Goal: Task Accomplishment & Management: Manage account settings

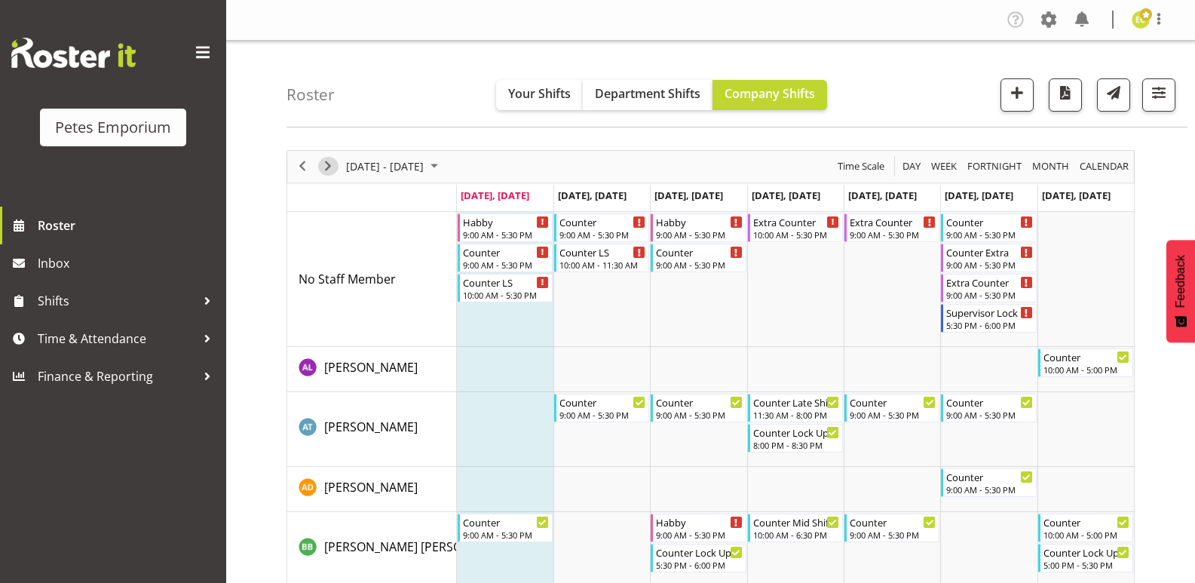
click at [326, 167] on span "Next" at bounding box center [328, 166] width 18 height 19
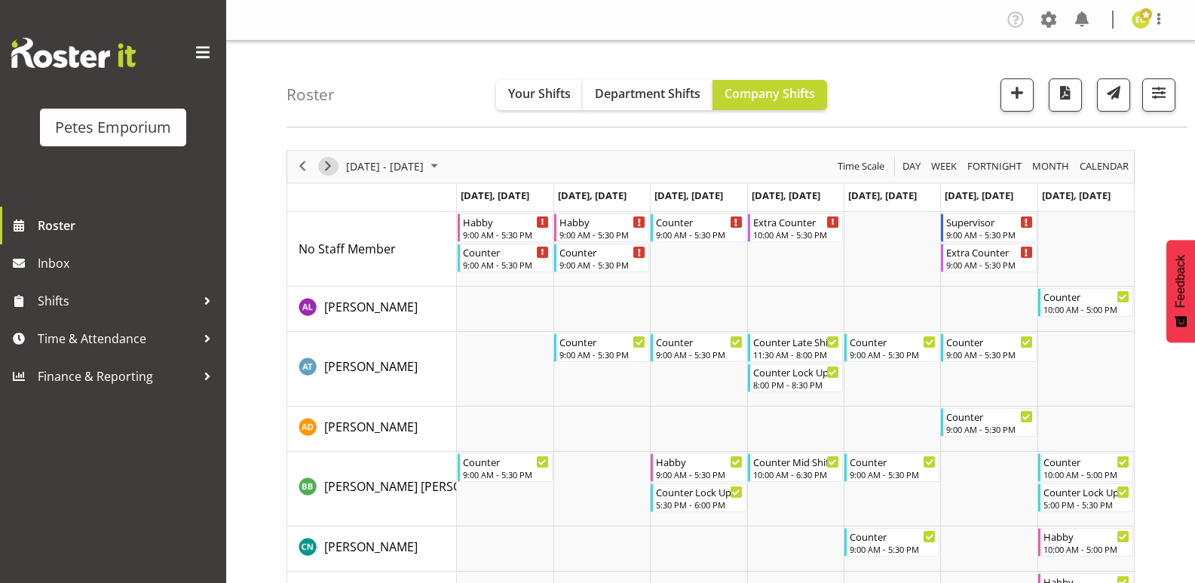
click at [327, 162] on span "Next" at bounding box center [328, 166] width 18 height 19
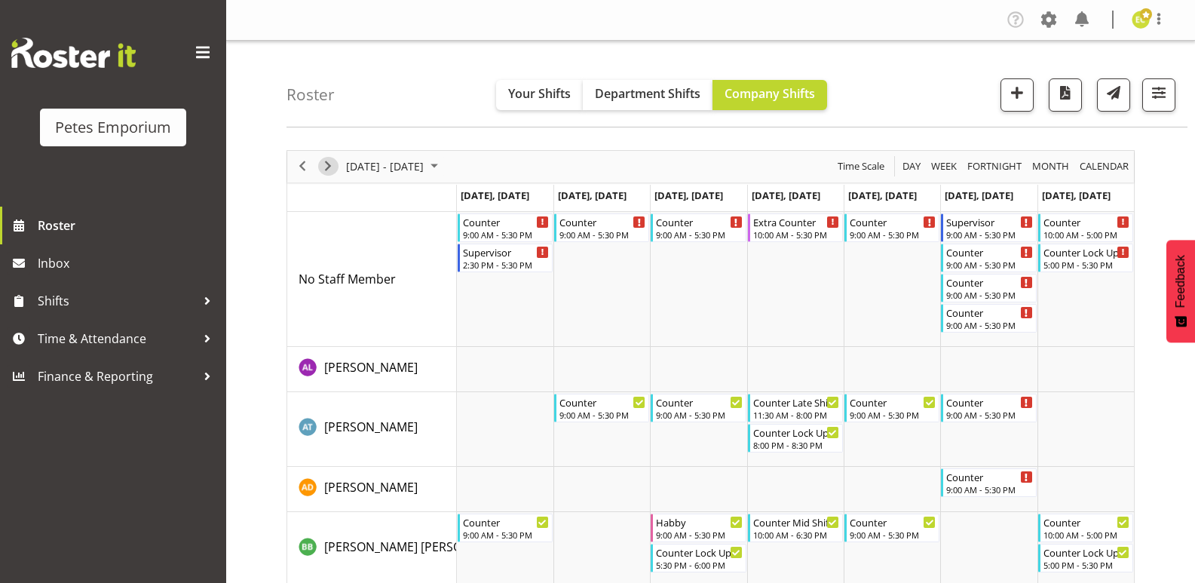
click at [327, 168] on span "Next" at bounding box center [328, 166] width 18 height 19
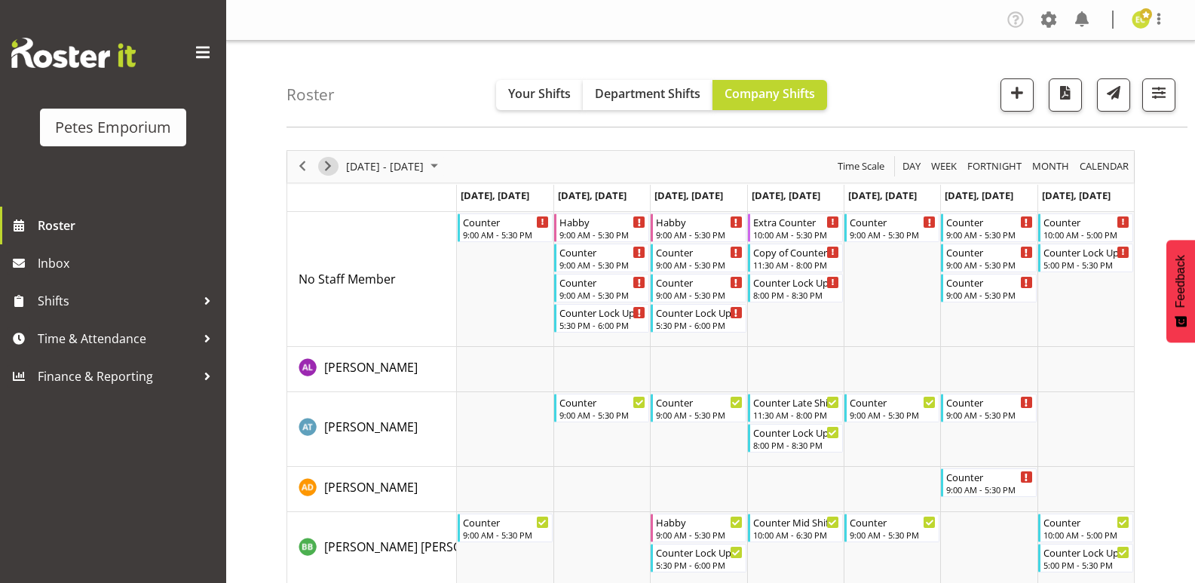
click at [329, 168] on span "Next" at bounding box center [328, 166] width 18 height 19
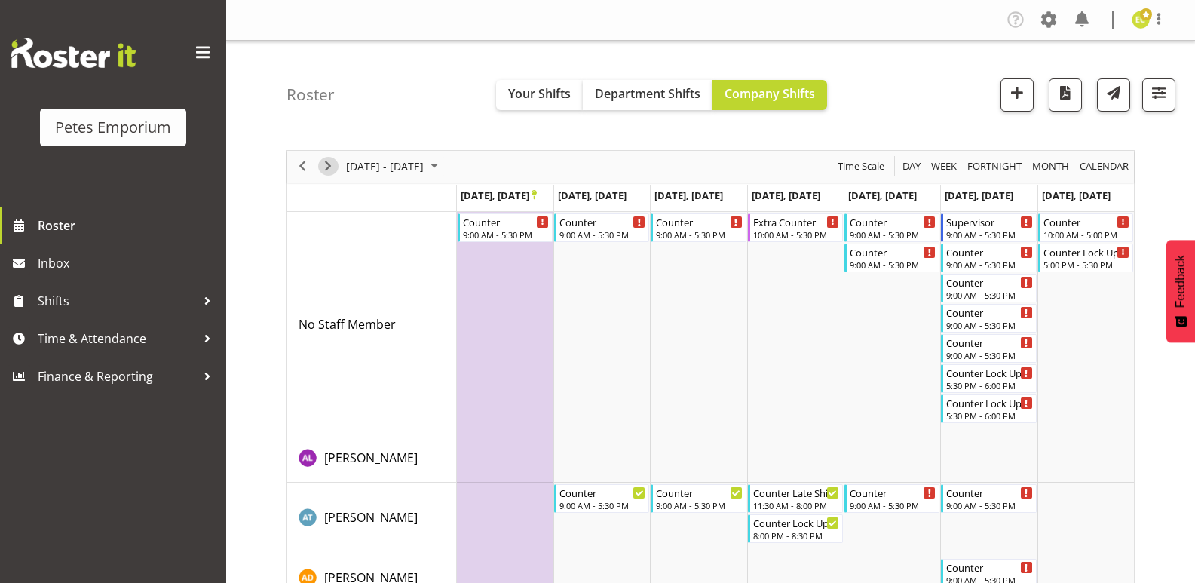
click at [320, 160] on span "Next" at bounding box center [328, 166] width 18 height 19
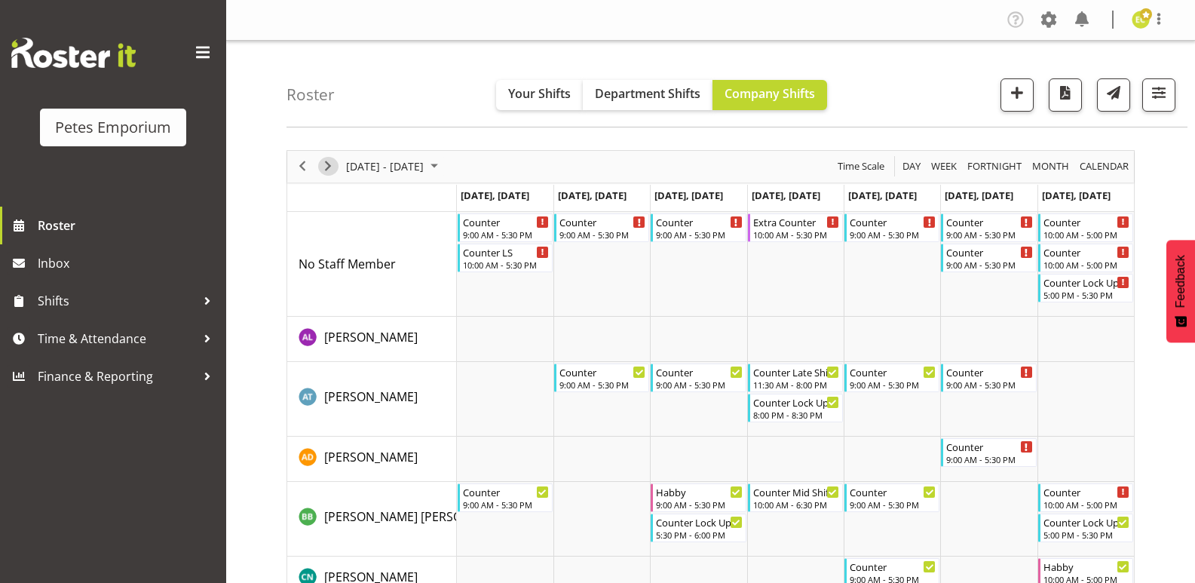
click at [323, 164] on span "Next" at bounding box center [328, 166] width 18 height 19
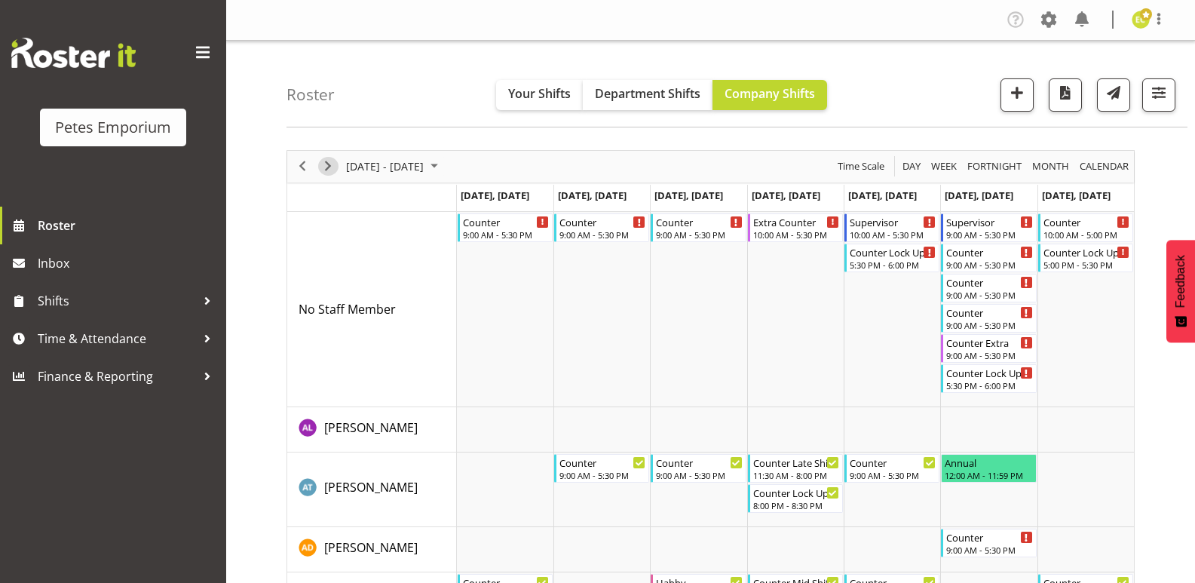
click at [320, 166] on span "Next" at bounding box center [328, 166] width 18 height 19
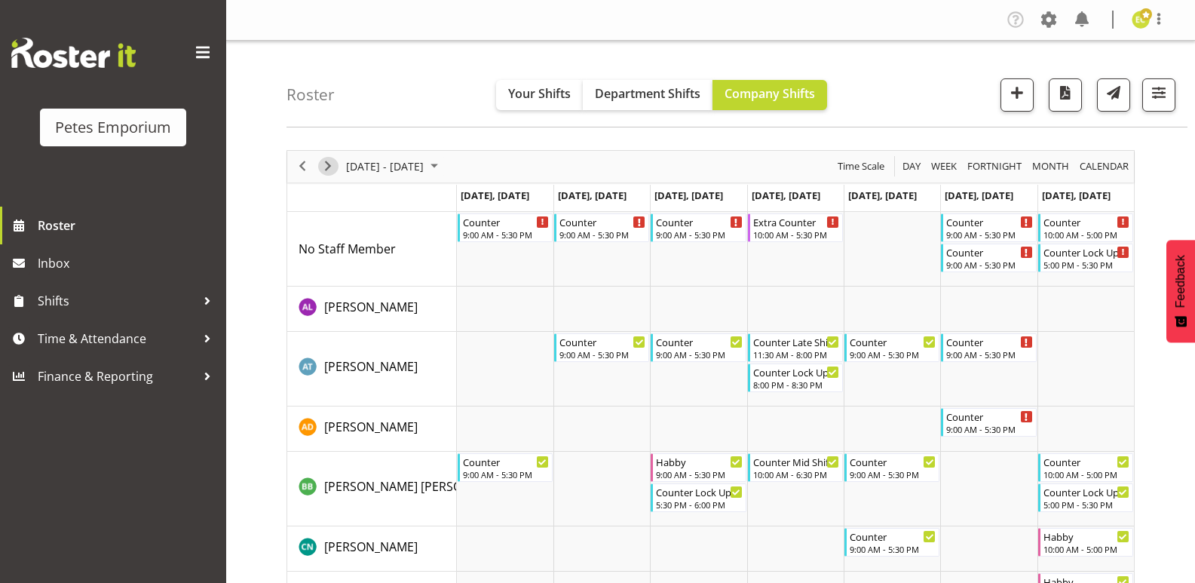
click at [326, 167] on span "Next" at bounding box center [328, 166] width 18 height 19
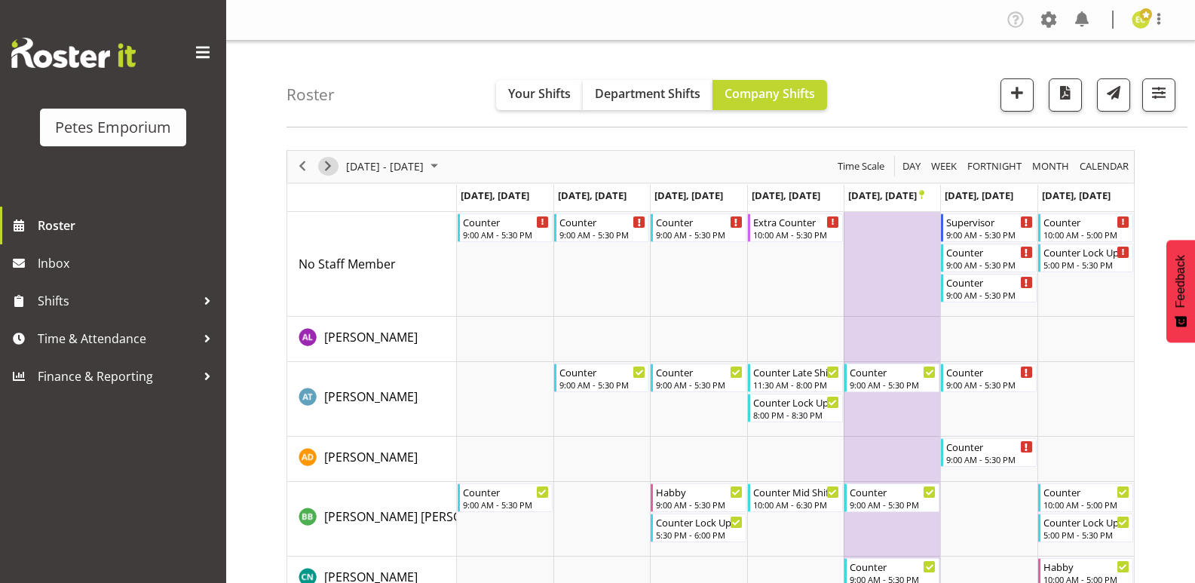
click at [325, 161] on span "Next" at bounding box center [328, 166] width 18 height 19
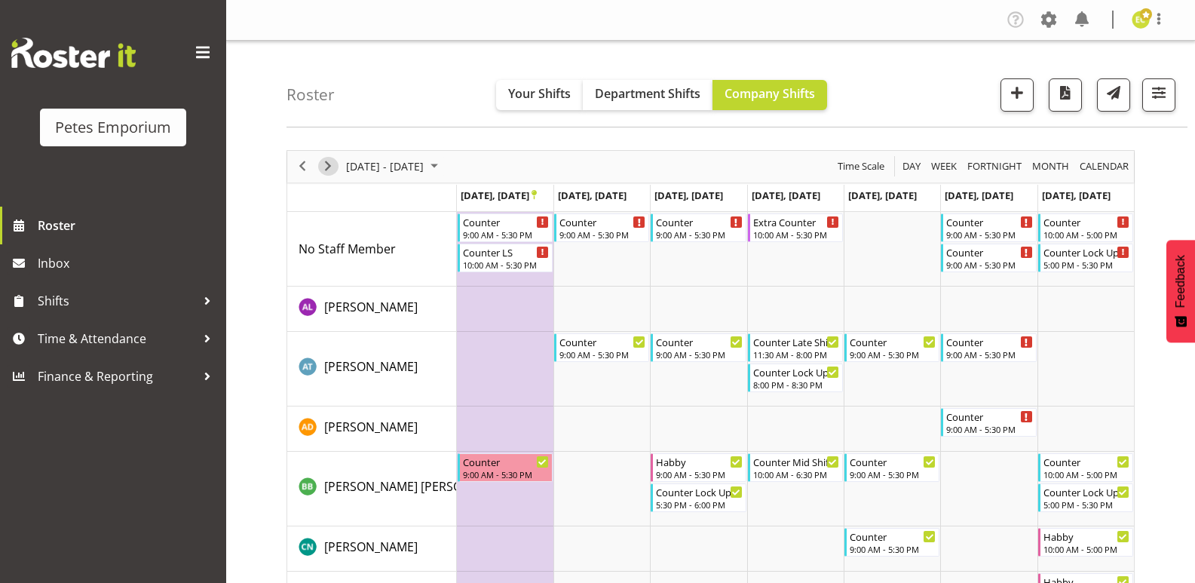
click at [330, 167] on span "Next" at bounding box center [328, 166] width 18 height 19
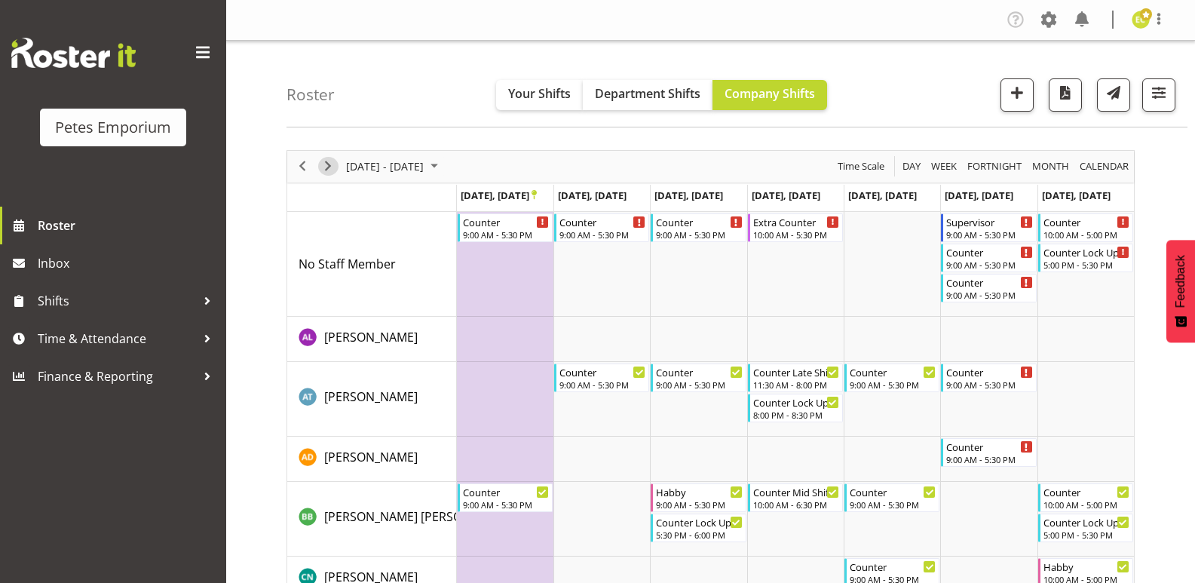
click at [326, 164] on span "Next" at bounding box center [328, 166] width 18 height 19
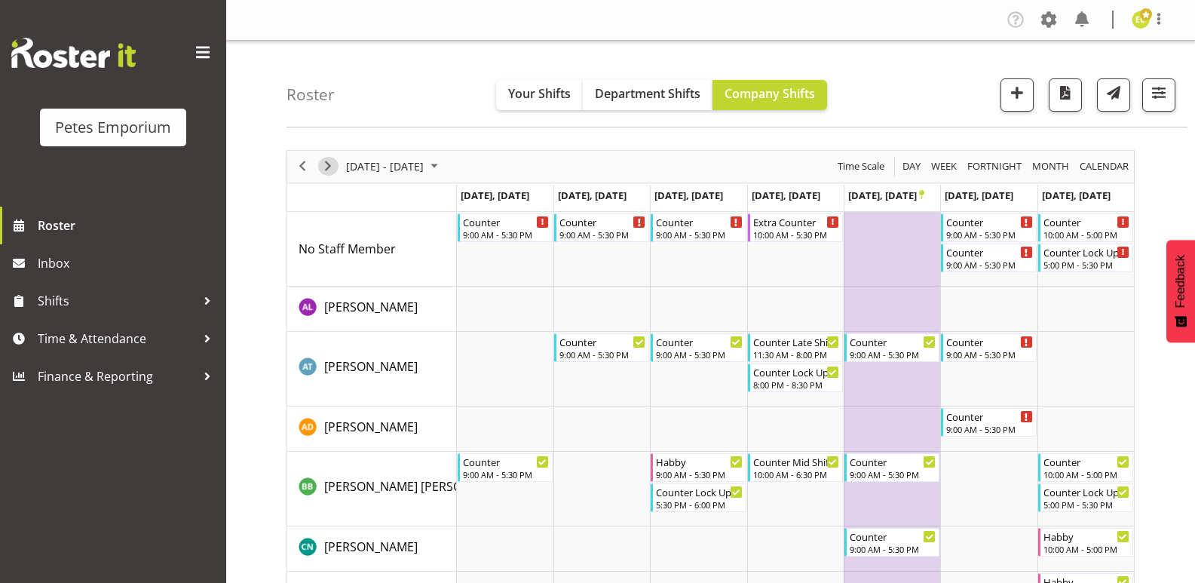
click at [329, 164] on span "Next" at bounding box center [328, 166] width 18 height 19
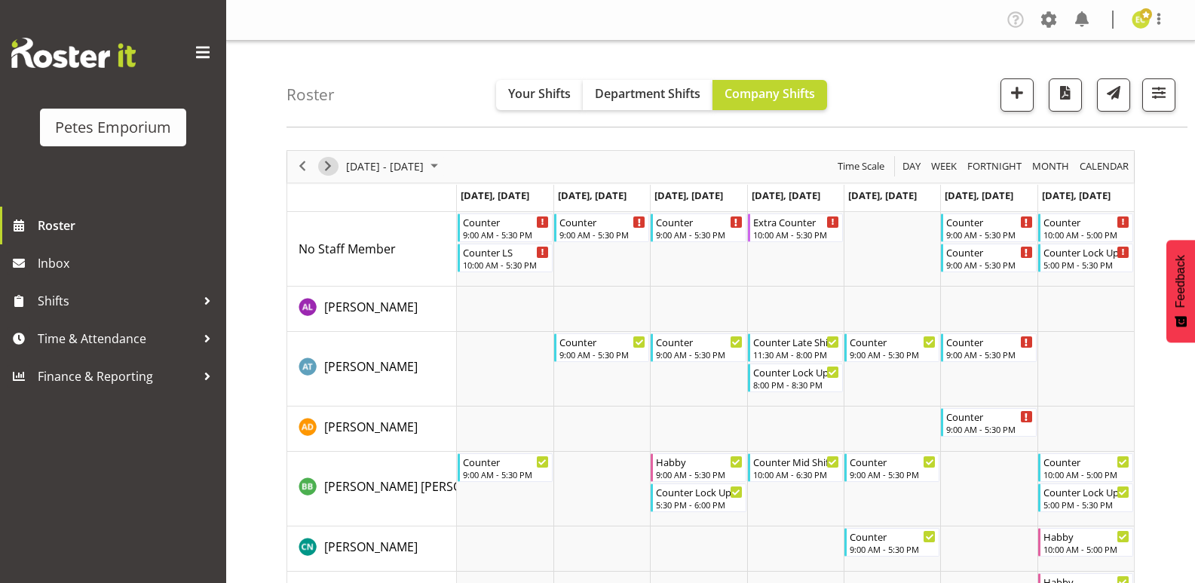
click at [326, 166] on span "Next" at bounding box center [328, 166] width 18 height 19
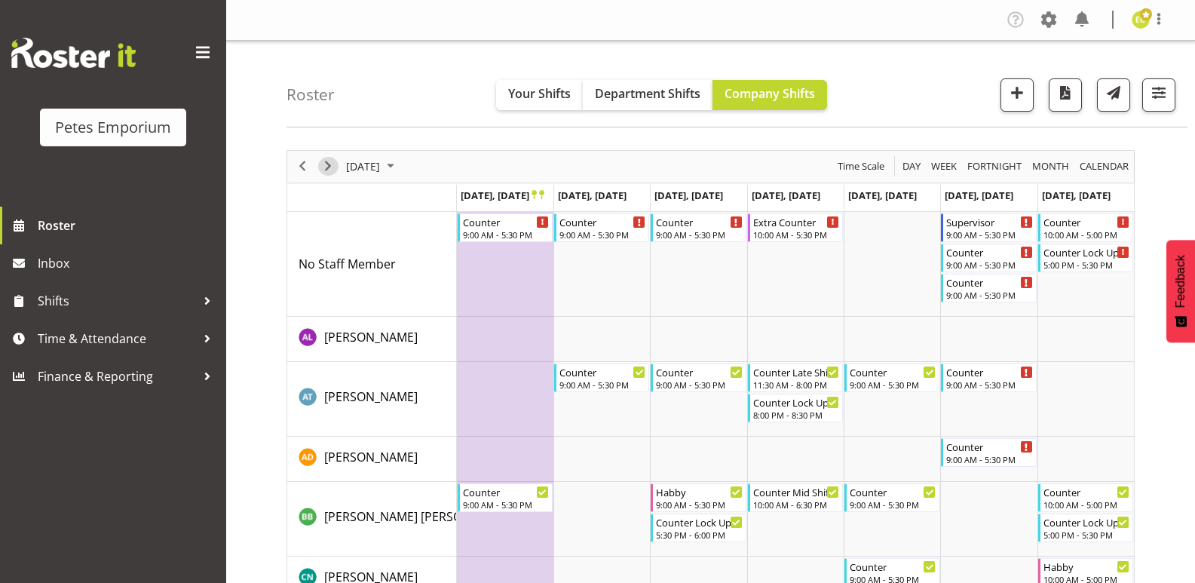
click at [326, 166] on span "Next" at bounding box center [328, 166] width 18 height 19
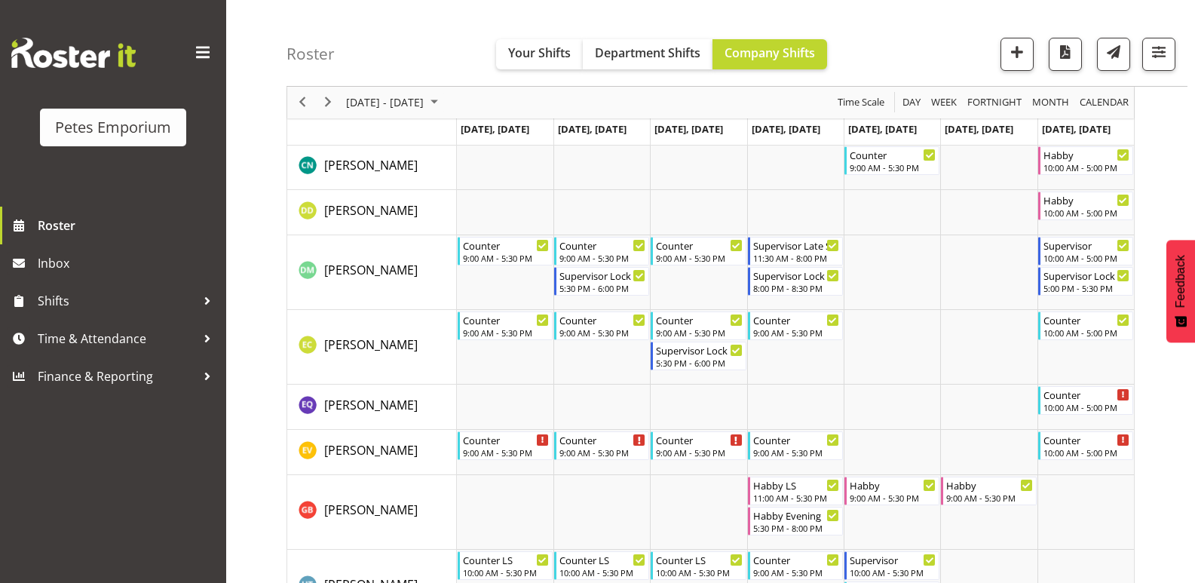
scroll to position [377, 0]
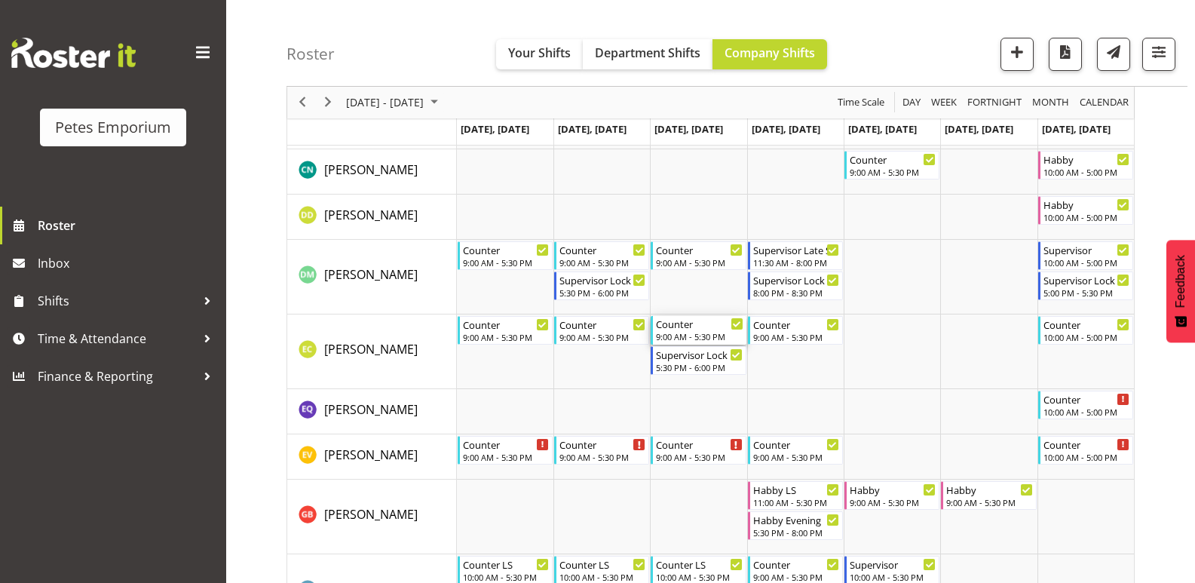
click at [663, 343] on div "Counter 9:00 AM - 5:30 PM" at bounding box center [699, 330] width 87 height 29
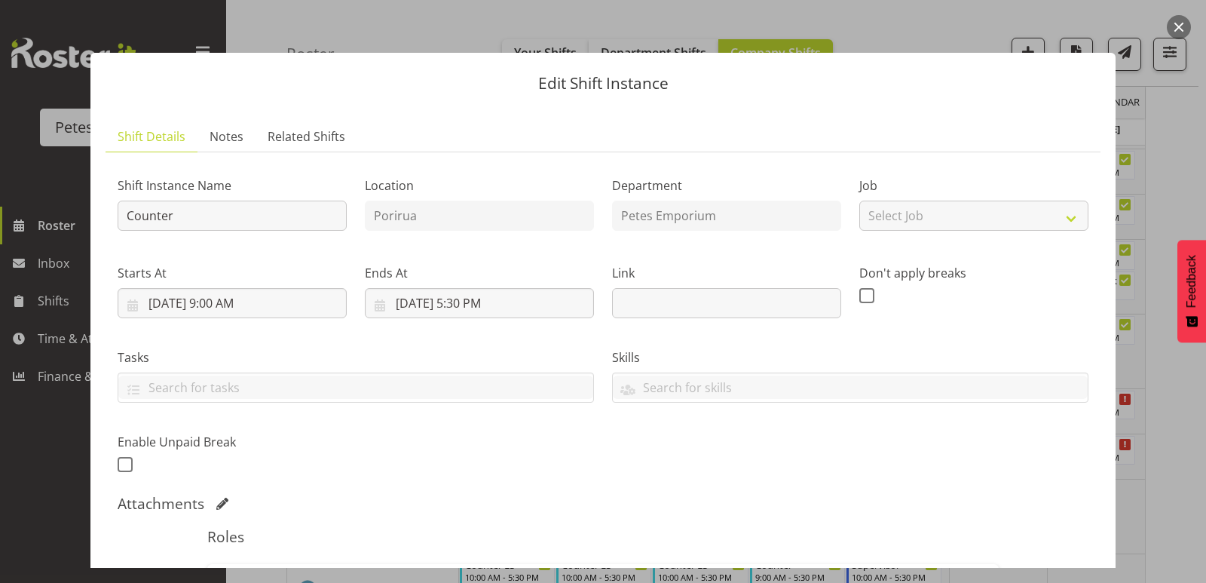
click at [1170, 34] on button "button" at bounding box center [1179, 27] width 24 height 24
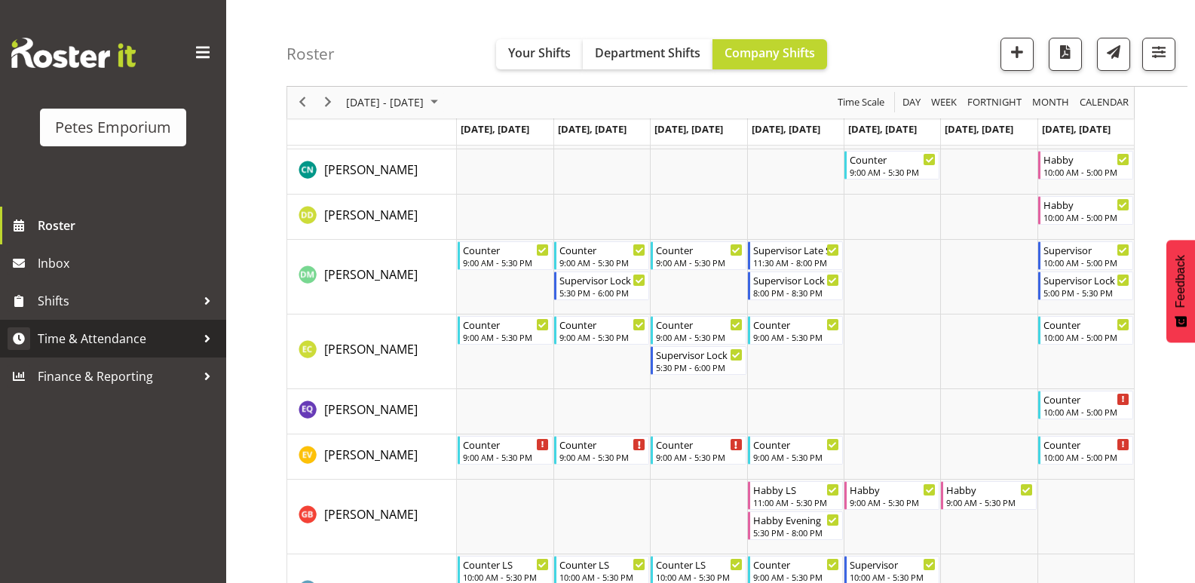
click at [112, 342] on span "Time & Attendance" at bounding box center [117, 338] width 158 height 23
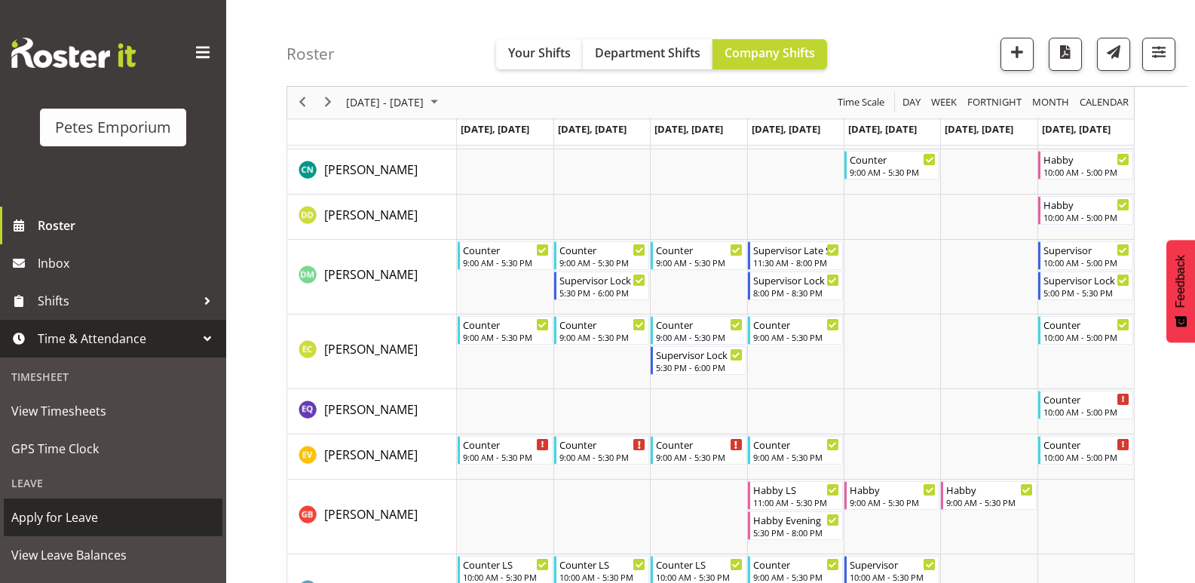
click at [50, 508] on span "Apply for Leave" at bounding box center [113, 517] width 204 height 23
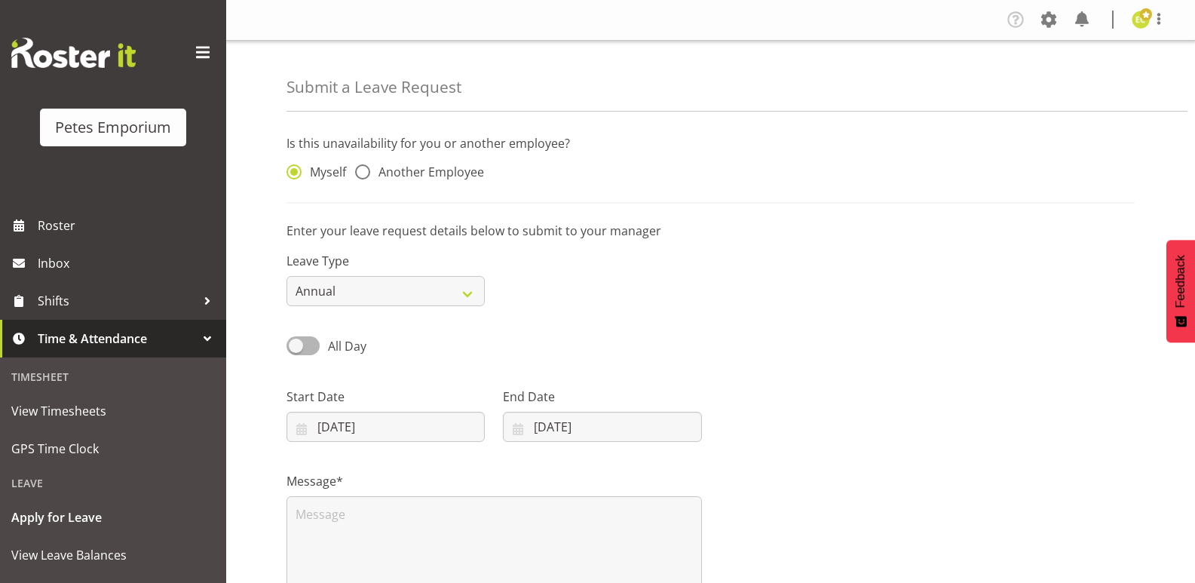
click at [1163, 40] on div "Tasks Jobs Employees Profile Log Out" at bounding box center [710, 20] width 969 height 41
click at [1154, 12] on span at bounding box center [1159, 19] width 18 height 18
click at [1073, 85] on link "Log Out" at bounding box center [1095, 79] width 145 height 27
